Goal: Task Accomplishment & Management: Use online tool/utility

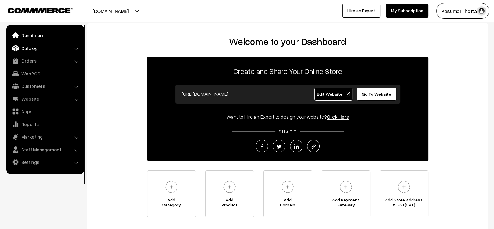
click at [40, 48] on link "Catalog" at bounding box center [45, 47] width 74 height 11
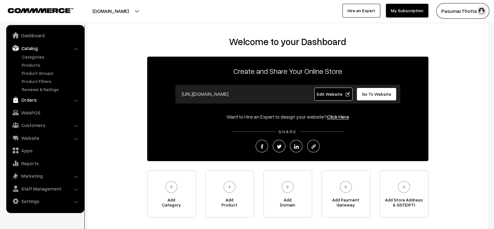
click at [33, 97] on link "Orders" at bounding box center [45, 99] width 74 height 11
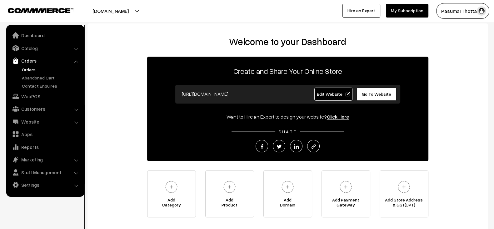
click at [34, 71] on link "Orders" at bounding box center [51, 69] width 62 height 7
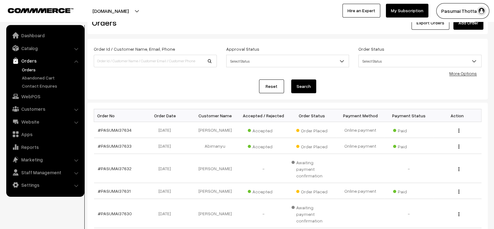
scroll to position [20, 0]
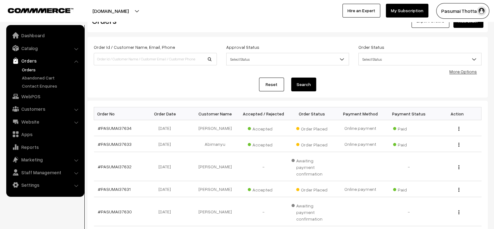
drag, startPoint x: 133, startPoint y: 132, endPoint x: 90, endPoint y: 132, distance: 43.1
copy div "Order No Order Date Customer Name Accepted / Rejected Order Status Payment Meth…"
click at [128, 130] on td "#PASUMAI37634" at bounding box center [118, 128] width 48 height 16
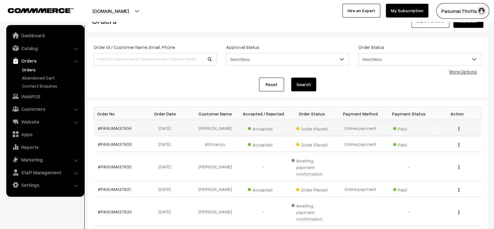
click at [128, 130] on td "#PASUMAI37634" at bounding box center [118, 128] width 48 height 16
copy tr "#PASUMAI37634"
paste input "#PASUMAI37634"
click at [150, 62] on input "#PASUMAI37634" at bounding box center [155, 59] width 123 height 12
type input "#PASUMAI37634"
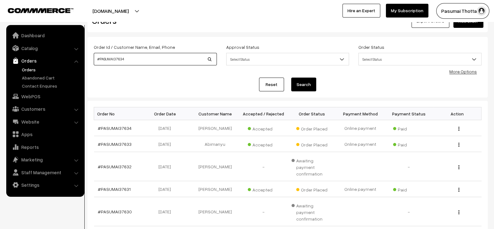
click at [291, 77] on button "Search" at bounding box center [303, 84] width 25 height 14
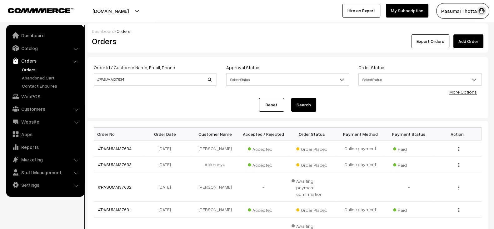
click at [268, 106] on link "Reset" at bounding box center [271, 105] width 25 height 14
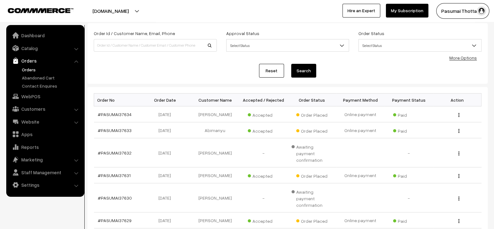
scroll to position [34, 0]
drag, startPoint x: 132, startPoint y: 187, endPoint x: 100, endPoint y: 189, distance: 32.0
click at [100, 189] on td "#PASUMAI37630" at bounding box center [118, 197] width 48 height 29
copy link "PASUMAI37630"
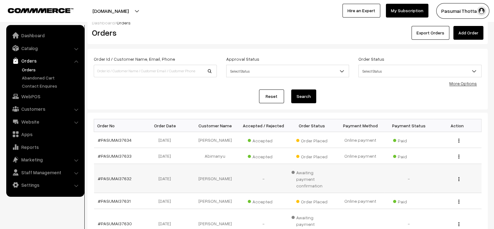
scroll to position [8, 0]
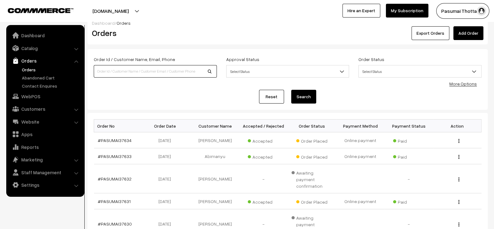
click at [136, 76] on input at bounding box center [155, 71] width 123 height 12
paste input "PASUMAI37630"
type input "PASUMAI37630"
click at [291, 90] on button "Search" at bounding box center [303, 97] width 25 height 14
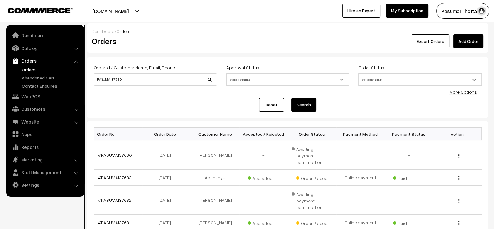
click at [270, 104] on link "Reset" at bounding box center [271, 105] width 25 height 14
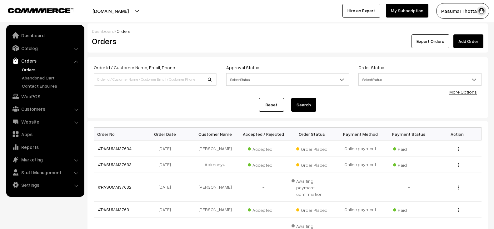
scroll to position [94, 0]
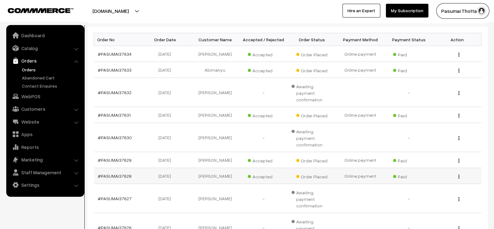
drag, startPoint x: 133, startPoint y: 165, endPoint x: 116, endPoint y: 165, distance: 16.9
click at [116, 168] on td "#PASUMAI37628" at bounding box center [118, 176] width 48 height 16
copy link "I37628"
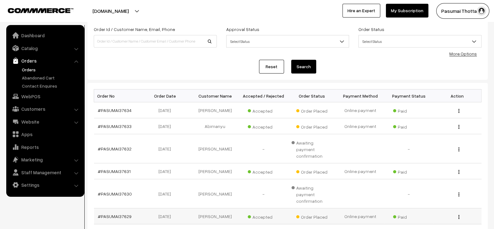
scroll to position [0, 0]
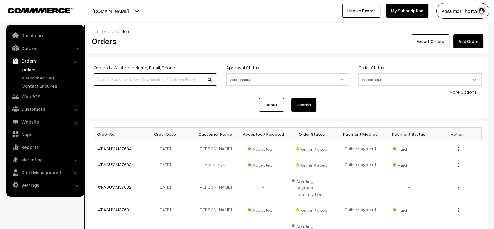
paste input "I37628"
click at [134, 75] on input at bounding box center [155, 79] width 123 height 12
type input "37628"
click at [291, 98] on button "Search" at bounding box center [303, 105] width 25 height 14
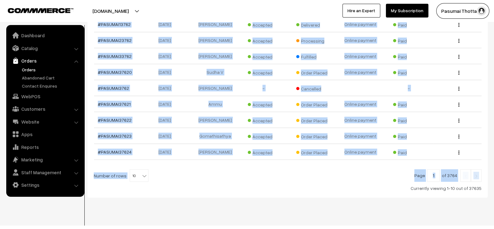
scroll to position [148, 0]
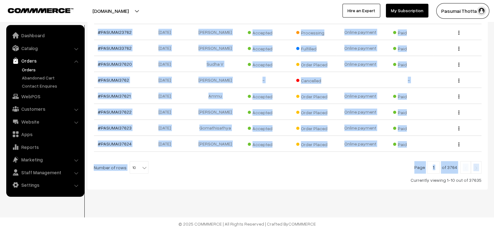
drag, startPoint x: 148, startPoint y: 81, endPoint x: 316, endPoint y: 235, distance: 227.5
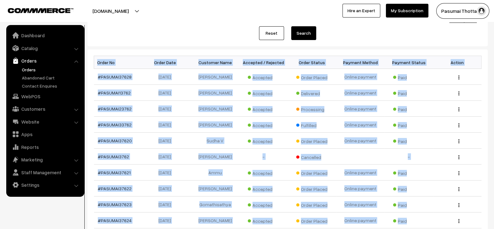
scroll to position [58, 0]
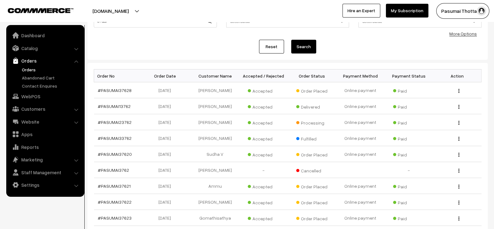
click at [116, 57] on div "Order Id / Customer Name, Email, Phone 37628 Approval Status Select Status Awai…" at bounding box center [287, 29] width 400 height 61
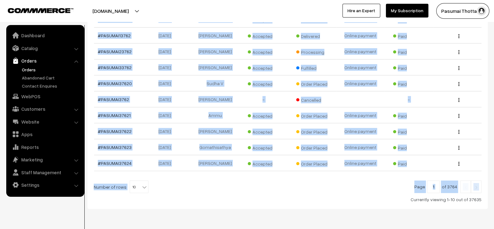
scroll to position [148, 0]
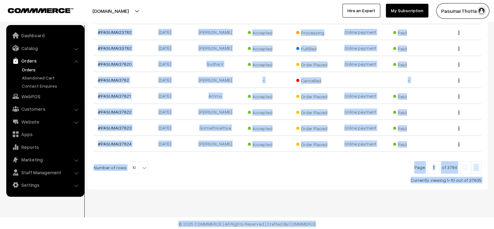
drag, startPoint x: 92, startPoint y: 63, endPoint x: 425, endPoint y: 221, distance: 368.9
click at [425, 221] on body "Thank you for showing interest. Our team will call you shortly. Close pasumaith…" at bounding box center [247, 41] width 494 height 378
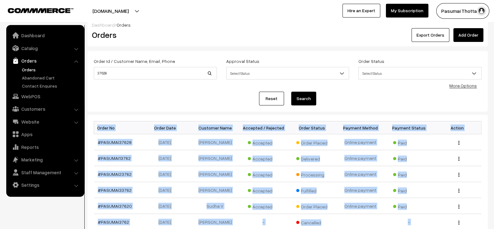
scroll to position [0, 0]
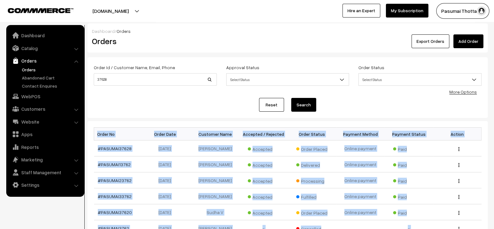
click at [272, 111] on link "Reset" at bounding box center [271, 105] width 25 height 14
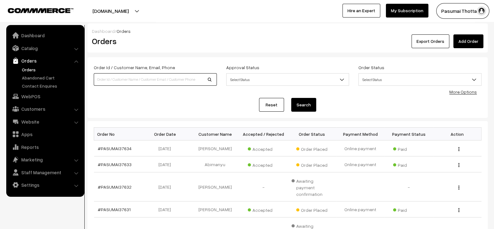
click at [164, 82] on input at bounding box center [155, 79] width 123 height 12
paste input "I37628"
type input "I37628"
click at [291, 98] on button "Search" at bounding box center [303, 105] width 25 height 14
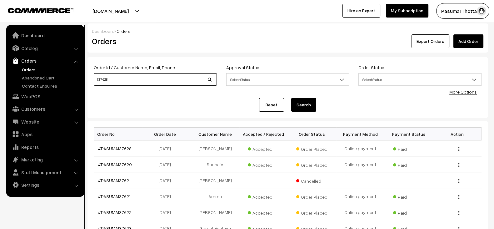
click at [164, 82] on input "I37628" at bounding box center [155, 79] width 123 height 12
drag, startPoint x: 0, startPoint y: 0, endPoint x: 164, endPoint y: 82, distance: 183.6
click at [164, 82] on input "I37628" at bounding box center [155, 79] width 123 height 12
paste input
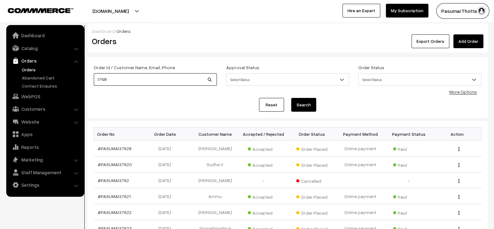
type input "37628"
click at [291, 98] on button "Search" at bounding box center [303, 105] width 25 height 14
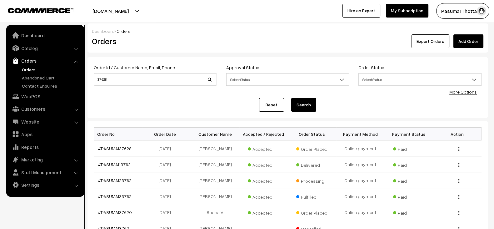
click at [264, 104] on link "Reset" at bounding box center [271, 105] width 25 height 14
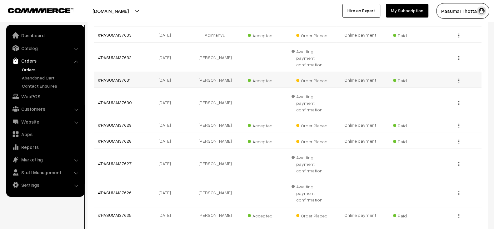
scroll to position [132, 0]
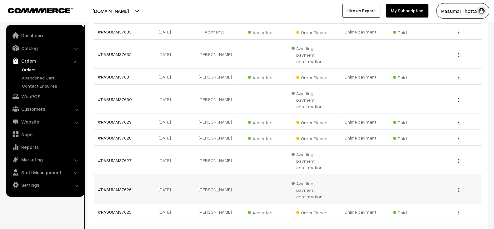
drag, startPoint x: 136, startPoint y: 168, endPoint x: 118, endPoint y: 168, distance: 18.1
click at [118, 175] on td "#PASUMAI37626" at bounding box center [118, 189] width 48 height 29
copy link "37626"
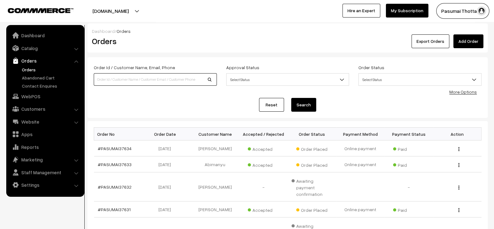
click at [149, 85] on input at bounding box center [155, 79] width 123 height 12
paste input "37626"
type input "37626"
click at [291, 98] on button "Search" at bounding box center [303, 105] width 25 height 14
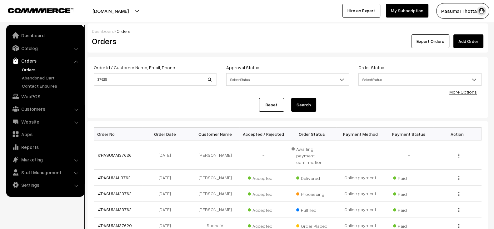
click at [270, 108] on link "Reset" at bounding box center [271, 105] width 25 height 14
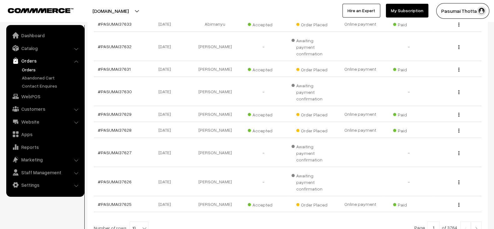
scroll to position [175, 0]
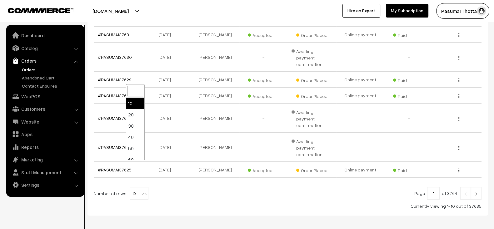
click at [139, 187] on span "10" at bounding box center [139, 193] width 18 height 12
select select "50"
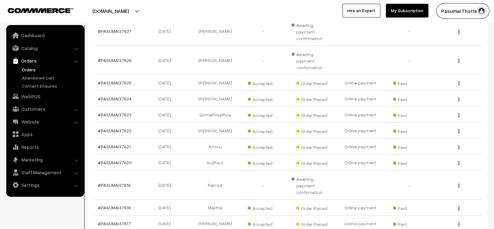
scroll to position [265, 0]
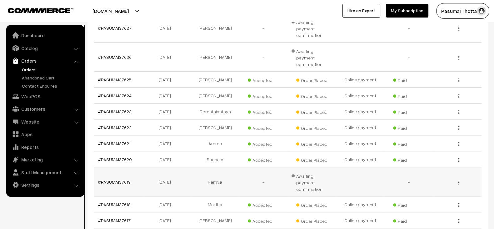
click at [122, 167] on td "#PASUMAI37619" at bounding box center [118, 181] width 48 height 29
copy link "PASUMAI37619"
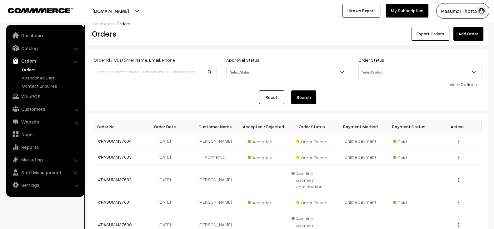
scroll to position [0, 0]
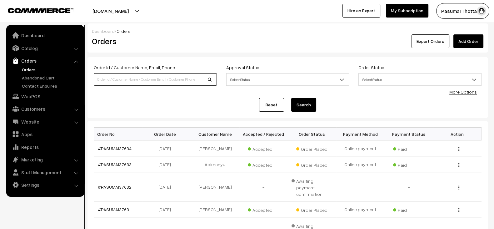
paste input "PASUMAI37619"
click at [173, 82] on input "PASUMAI37619" at bounding box center [155, 79] width 123 height 12
type input "PASUMAI37619"
click at [291, 98] on button "Search" at bounding box center [303, 105] width 25 height 14
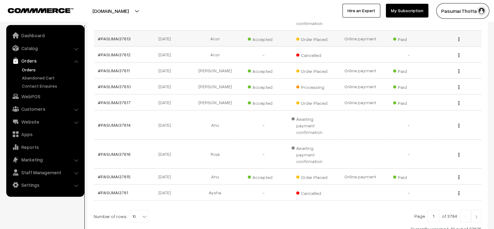
scroll to position [168, 0]
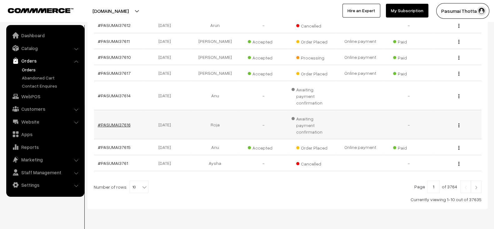
drag, startPoint x: 137, startPoint y: 108, endPoint x: 116, endPoint y: 108, distance: 21.9
click at [116, 110] on td "#PASUMAI37616" at bounding box center [118, 124] width 48 height 29
copy link "I37616"
copy link "37616"
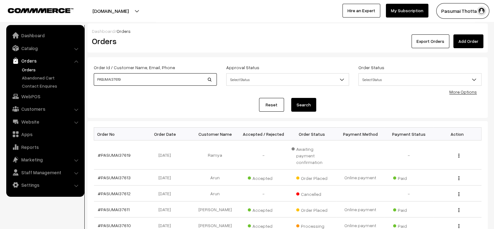
click at [159, 83] on input "PASUMAI37619" at bounding box center [155, 79] width 123 height 12
paste input "37616"
type input "37616"
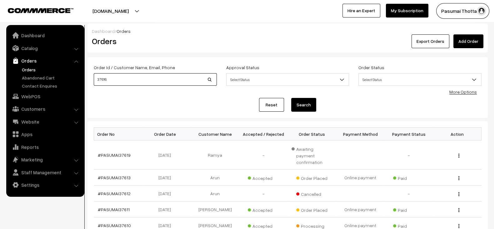
click at [291, 98] on button "Search" at bounding box center [303, 105] width 25 height 14
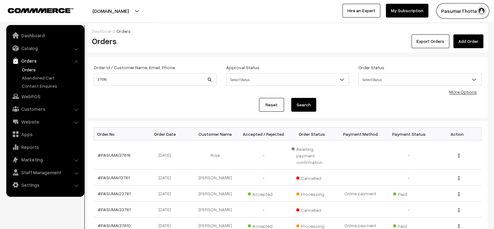
drag, startPoint x: 279, startPoint y: 96, endPoint x: 272, endPoint y: 105, distance: 11.8
click at [272, 105] on div "Order Id / Customer Name, Email, Phone 37616 Approval Status Select Status Awai…" at bounding box center [288, 87] width 388 height 48
click at [272, 105] on link "Reset" at bounding box center [271, 105] width 25 height 14
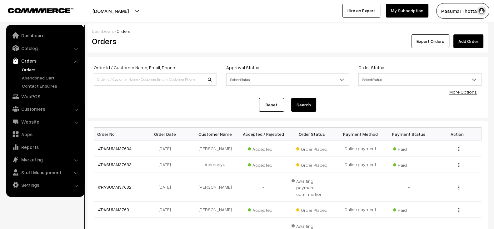
click at [272, 105] on link "Reset" at bounding box center [271, 105] width 25 height 14
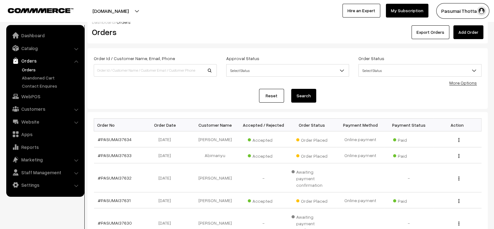
scroll to position [9, 0]
click at [210, 139] on td "[PERSON_NAME]" at bounding box center [215, 139] width 48 height 16
copy td "[PERSON_NAME]"
click at [210, 139] on td "[PERSON_NAME]" at bounding box center [215, 139] width 48 height 16
paste input "[PERSON_NAME]"
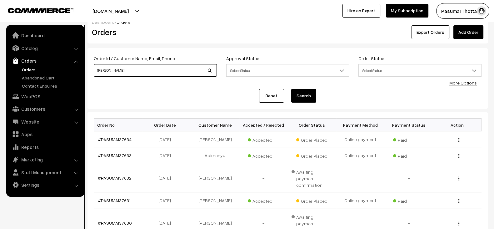
click at [164, 71] on input "[PERSON_NAME]" at bounding box center [155, 70] width 123 height 12
type input "[PERSON_NAME]"
click at [291, 89] on button "Search" at bounding box center [303, 96] width 25 height 14
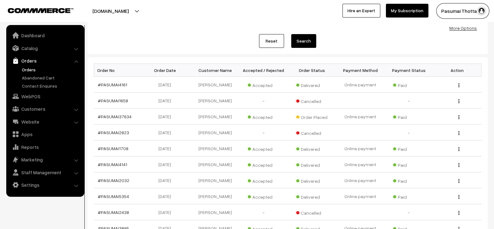
scroll to position [63, 0]
click at [269, 43] on link "Reset" at bounding box center [271, 42] width 25 height 14
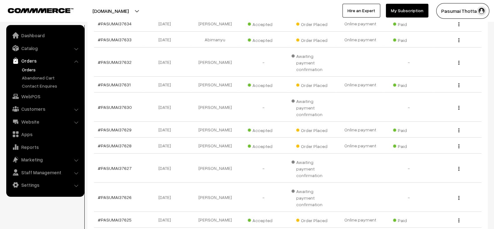
scroll to position [175, 0]
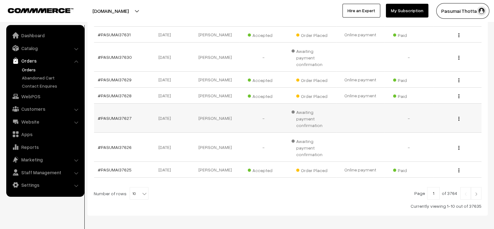
click at [219, 104] on td "[PERSON_NAME]" at bounding box center [215, 117] width 48 height 29
copy tr "[PERSON_NAME]"
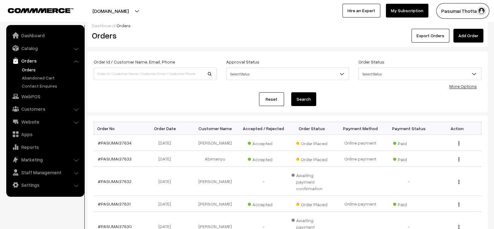
scroll to position [5, 0]
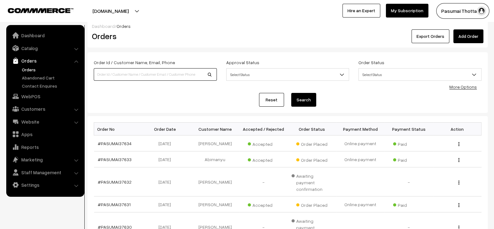
click at [169, 69] on input at bounding box center [155, 74] width 123 height 12
paste input "[PERSON_NAME]"
type input "[PERSON_NAME]"
click at [291, 93] on button "Search" at bounding box center [303, 100] width 25 height 14
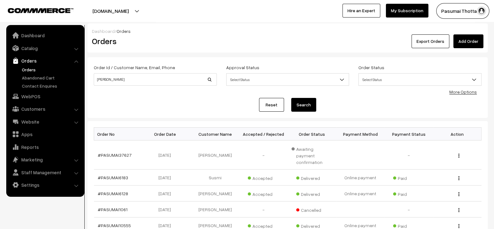
click at [272, 103] on link "Reset" at bounding box center [271, 105] width 25 height 14
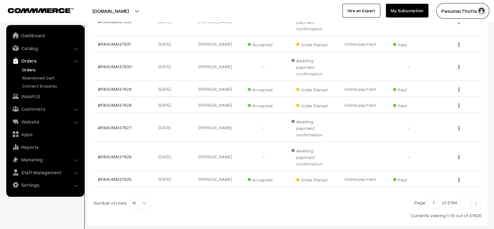
scroll to position [175, 0]
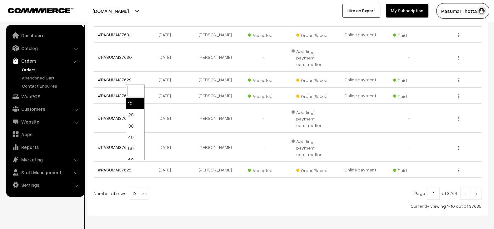
click at [135, 187] on span "10" at bounding box center [139, 193] width 18 height 12
select select "100"
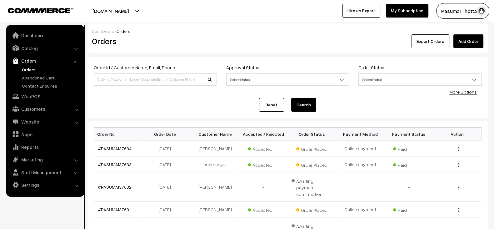
click at [263, 102] on link "Reset" at bounding box center [271, 105] width 25 height 14
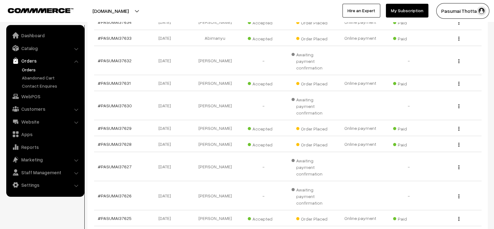
scroll to position [130, 0]
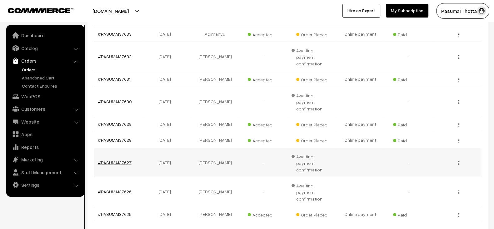
drag, startPoint x: 132, startPoint y: 145, endPoint x: 118, endPoint y: 146, distance: 14.4
click at [118, 148] on td "#PASUMAI37627" at bounding box center [118, 162] width 48 height 29
copy link "37627"
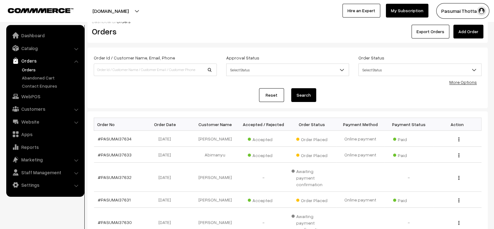
scroll to position [0, 0]
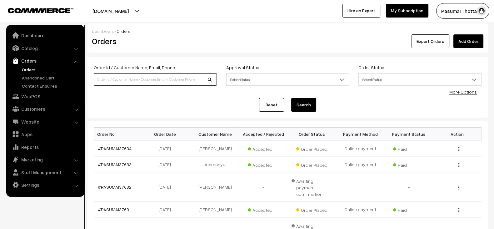
click at [137, 79] on input at bounding box center [155, 79] width 123 height 12
paste input "37627"
type input "37627"
click at [291, 98] on button "Search" at bounding box center [303, 105] width 25 height 14
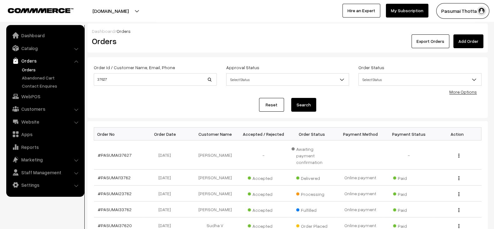
scroll to position [155, 0]
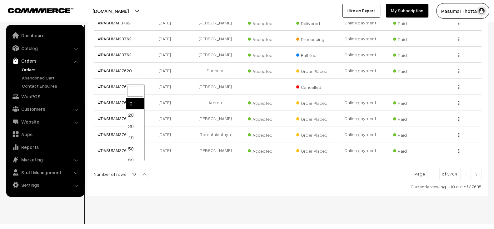
click at [142, 171] on b at bounding box center [144, 174] width 6 height 6
select select "100"
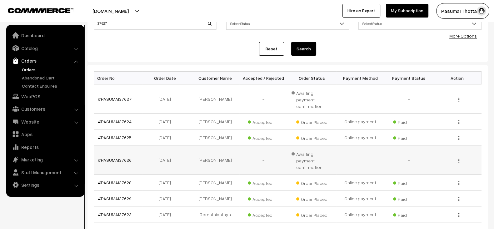
scroll to position [56, 0]
drag, startPoint x: 135, startPoint y: 151, endPoint x: 119, endPoint y: 151, distance: 16.6
click at [119, 151] on td "#PASUMAI37626" at bounding box center [118, 159] width 48 height 29
copy link "7626"
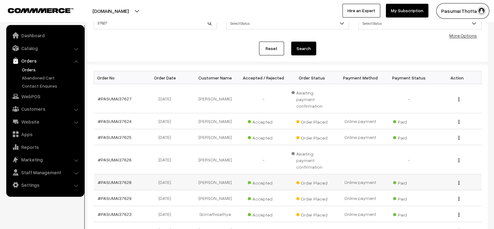
copy link "37626"
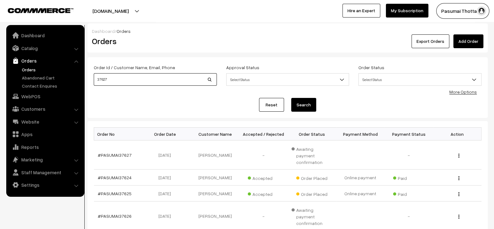
click at [151, 81] on input "37627" at bounding box center [155, 79] width 123 height 12
paste input "6"
click at [151, 81] on input "37626" at bounding box center [155, 79] width 123 height 12
type input "37626"
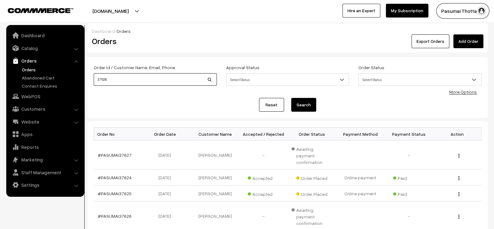
click at [291, 98] on button "Search" at bounding box center [303, 105] width 25 height 14
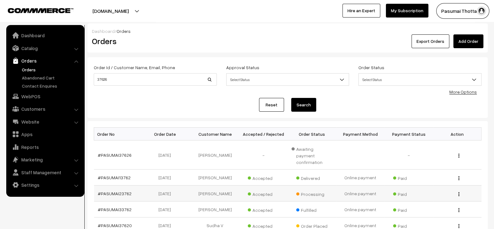
scroll to position [155, 0]
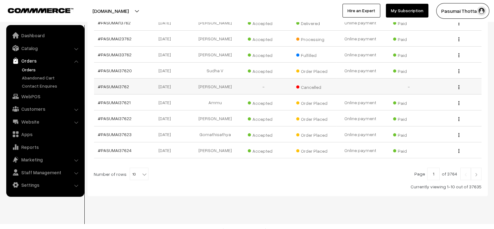
drag, startPoint x: 129, startPoint y: 82, endPoint x: 117, endPoint y: 82, distance: 12.2
click at [117, 82] on td "#PASUMAI3762" at bounding box center [118, 86] width 48 height 16
copy link "3762"
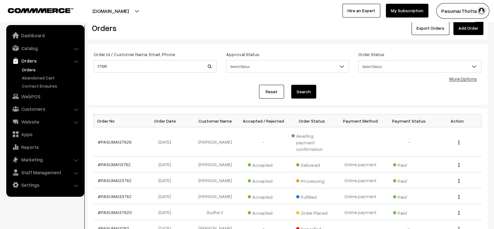
scroll to position [0, 0]
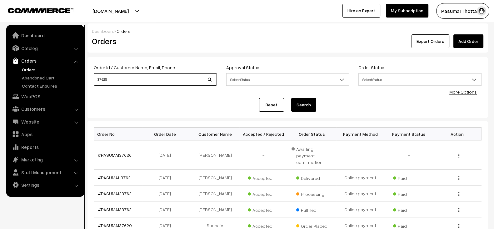
click at [157, 79] on input "37626" at bounding box center [155, 79] width 123 height 12
paste input
type input "3762"
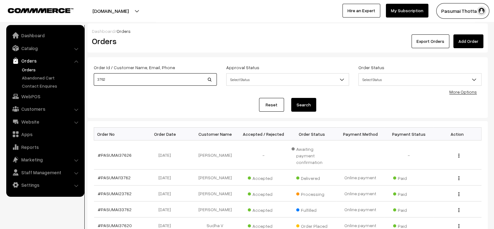
click at [291, 98] on button "Search" at bounding box center [303, 105] width 25 height 14
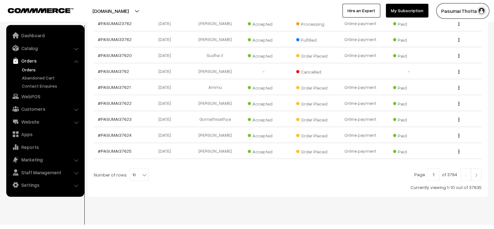
scroll to position [148, 0]
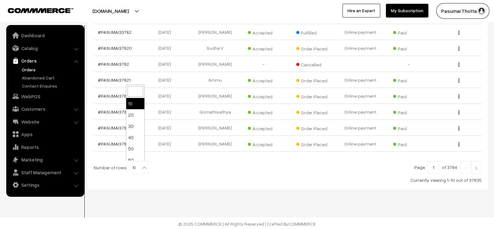
click at [130, 162] on span "10" at bounding box center [139, 167] width 18 height 12
select select "100"
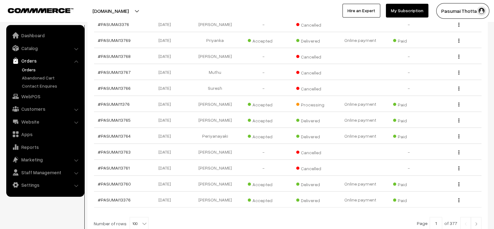
scroll to position [1571, 0]
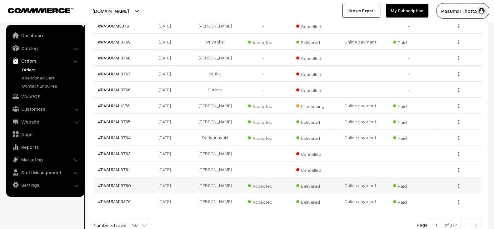
click at [213, 177] on td "Uvasri Vijayan" at bounding box center [215, 185] width 48 height 16
copy tr "Uvasri Vijayan"
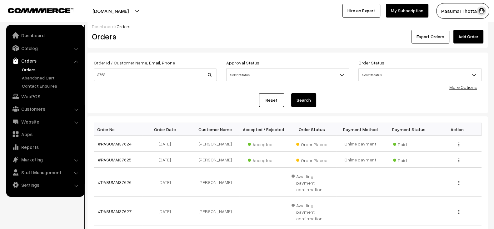
scroll to position [0, 0]
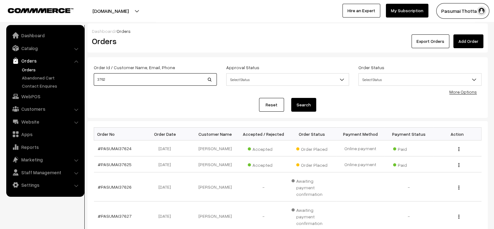
click at [153, 80] on input "3762" at bounding box center [155, 79] width 123 height 12
paste input "Uvasri Vijayan"
click at [153, 80] on input "3762" at bounding box center [155, 79] width 123 height 12
type input "Uvasri Vijayan"
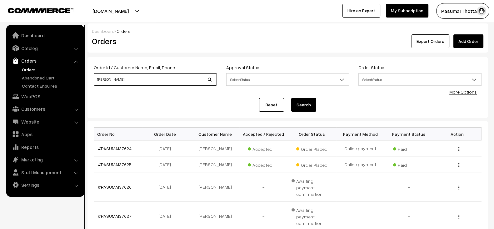
click at [291, 98] on button "Search" at bounding box center [303, 105] width 25 height 14
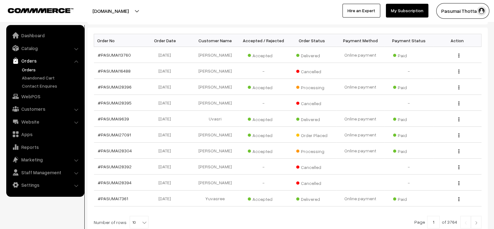
scroll to position [94, 0]
click at [216, 88] on td "[PERSON_NAME]" at bounding box center [215, 86] width 48 height 16
copy td "[PERSON_NAME]"
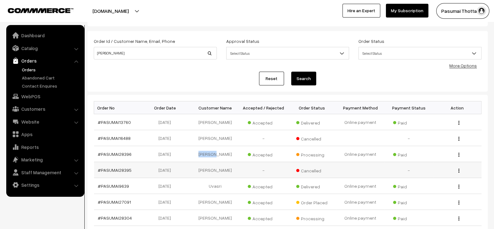
scroll to position [25, 0]
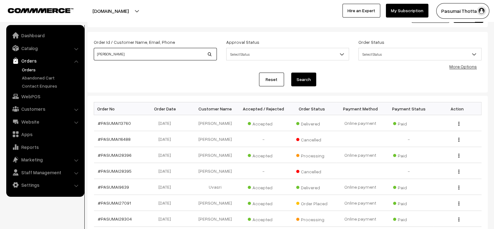
click at [162, 55] on input "[PERSON_NAME]" at bounding box center [155, 54] width 123 height 12
paste input "Yuvasri"
type input "Yuvasri"
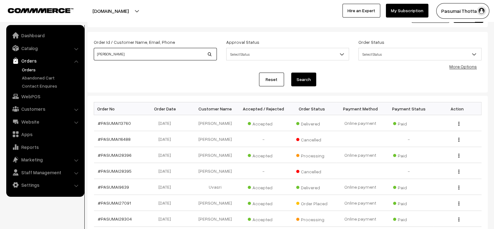
click at [291, 72] on button "Search" at bounding box center [303, 79] width 25 height 14
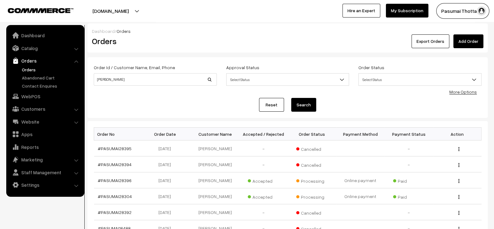
click at [192, 105] on div "Reset Search" at bounding box center [288, 105] width 388 height 14
